Goal: Register for event/course

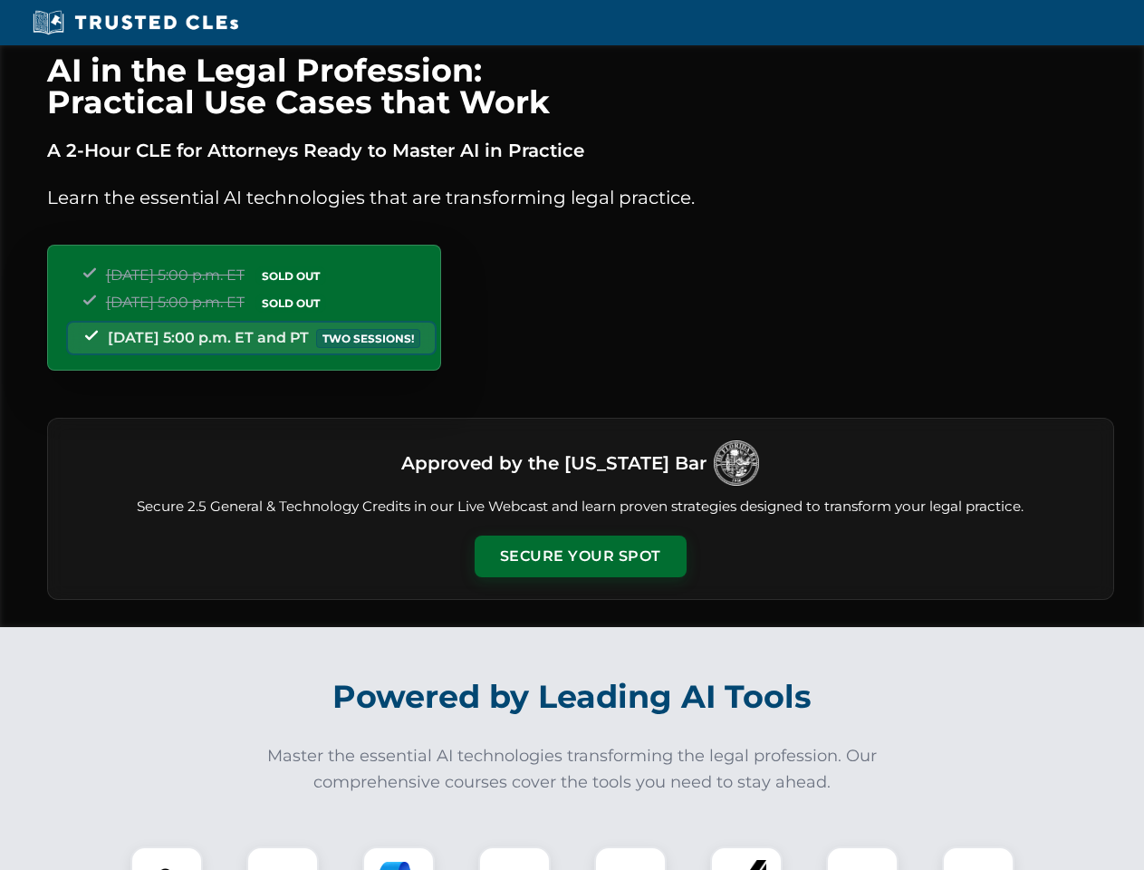
click at [580, 556] on button "Secure Your Spot" at bounding box center [581, 556] width 212 height 42
click at [167, 858] on img at bounding box center [166, 882] width 53 height 53
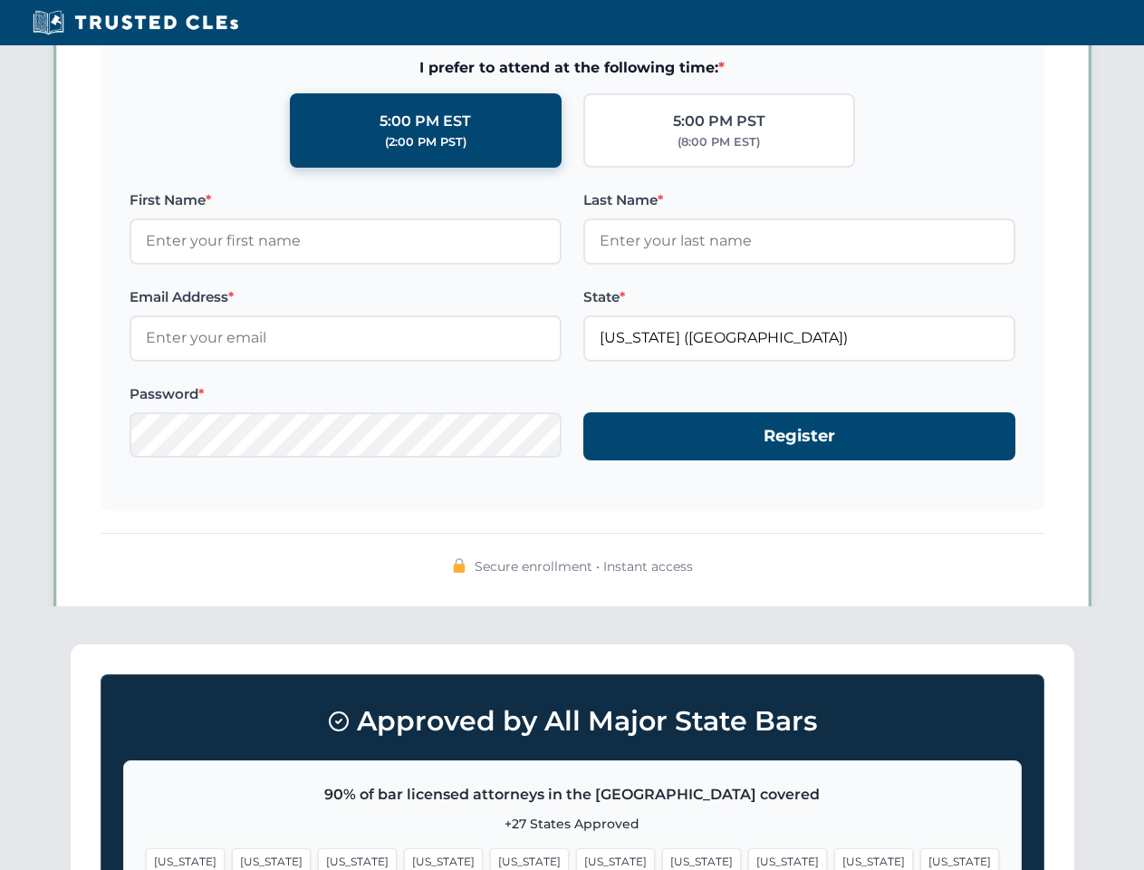
click at [662, 858] on span "[US_STATE]" at bounding box center [701, 861] width 79 height 26
click at [834, 858] on span "[US_STATE]" at bounding box center [873, 861] width 79 height 26
